Goal: Navigation & Orientation: Find specific page/section

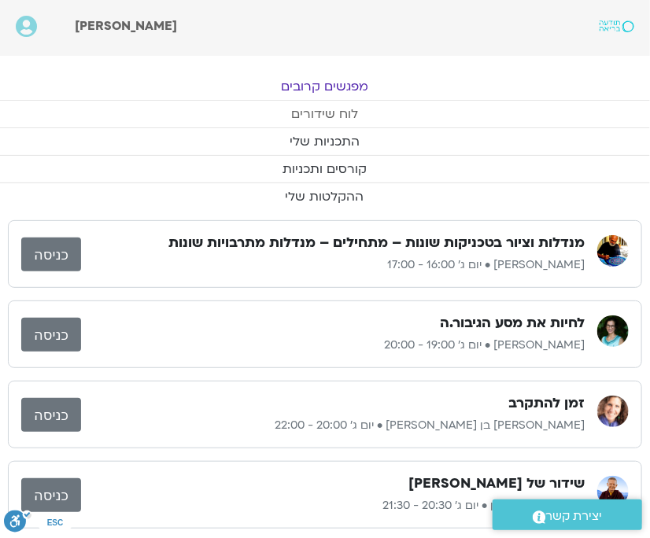
click at [334, 113] on link "לוח שידורים" at bounding box center [325, 114] width 650 height 27
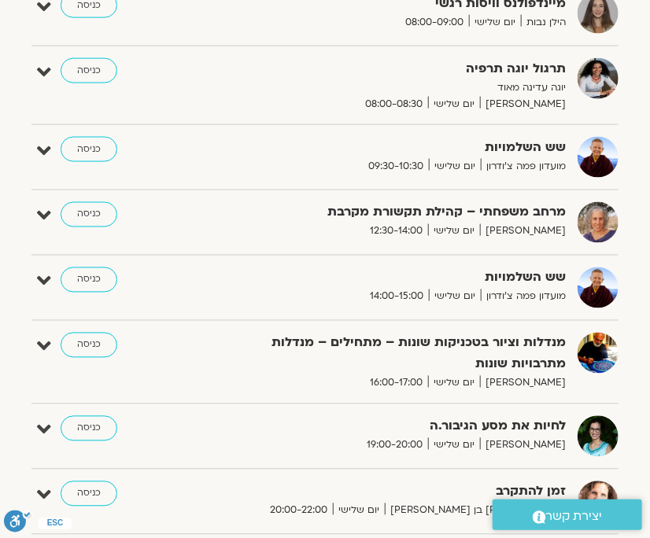
scroll to position [582, 0]
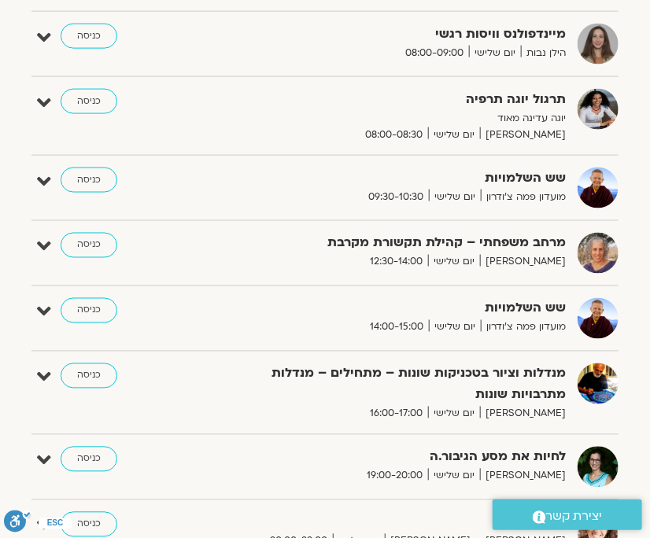
click at [82, 311] on link "כניסה" at bounding box center [89, 310] width 57 height 25
